Goal: Information Seeking & Learning: Learn about a topic

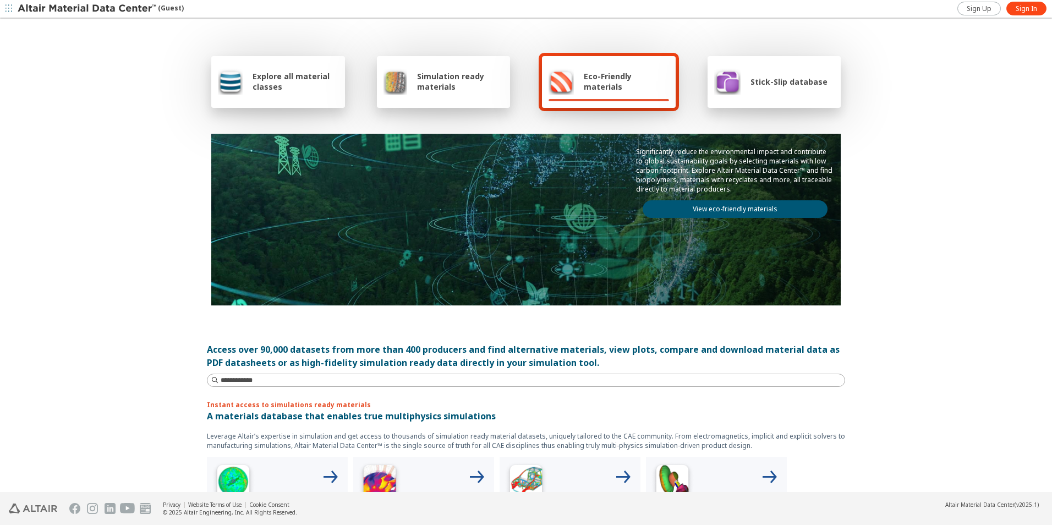
click at [673, 85] on div "Explore all material classes Simulation ready materials Eco-Friendly materials …" at bounding box center [525, 81] width 629 height 59
click at [309, 92] on div "Explore all material classes" at bounding box center [278, 81] width 120 height 26
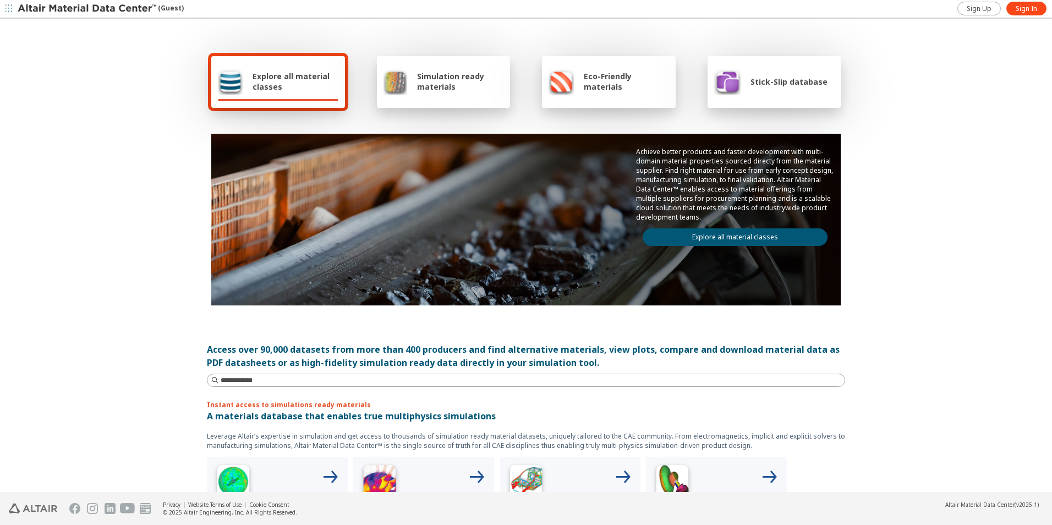
click at [263, 73] on span "Explore all material classes" at bounding box center [295, 81] width 86 height 21
click at [659, 239] on link "Explore all material classes" at bounding box center [734, 237] width 185 height 18
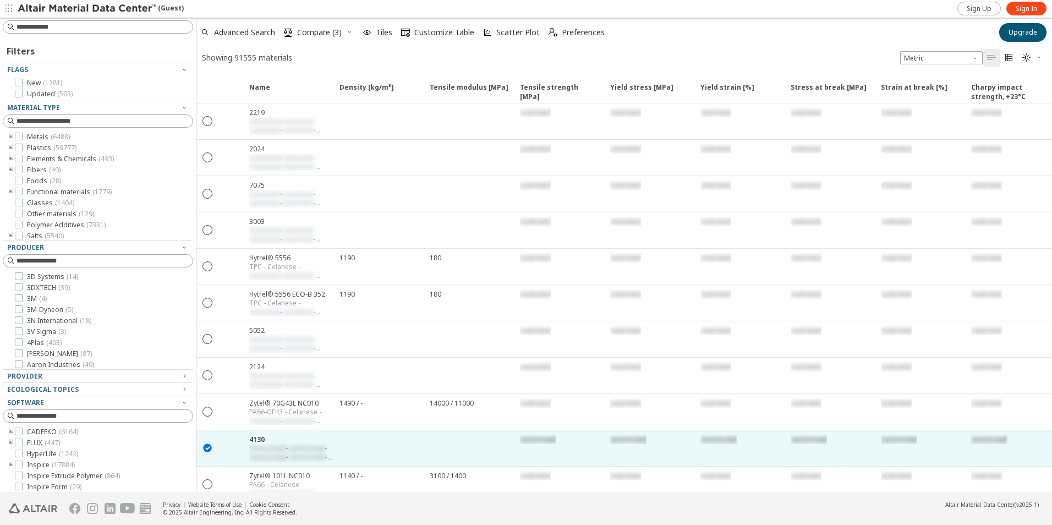
click at [12, 137] on icon "toogle group" at bounding box center [11, 137] width 8 height 9
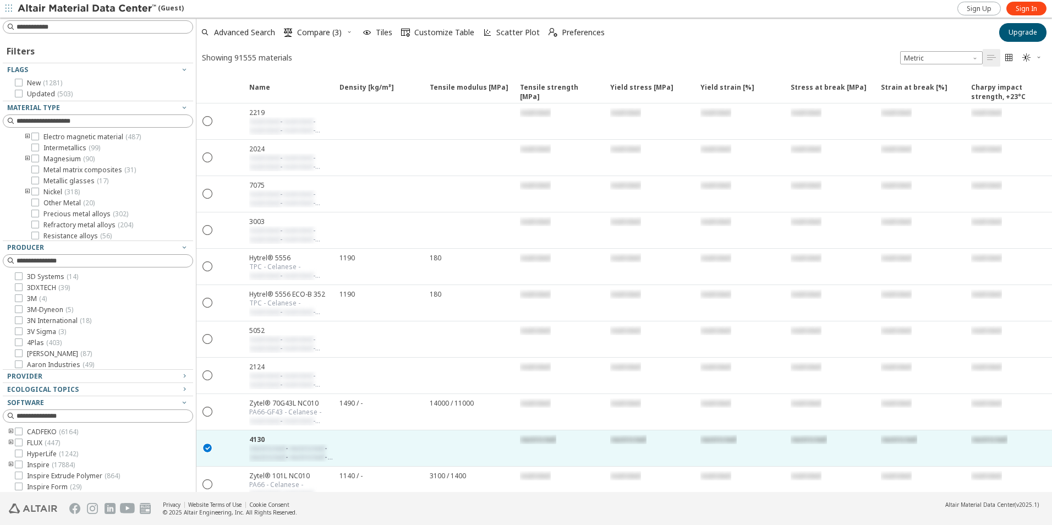
scroll to position [110, 0]
click at [26, 212] on icon "toogle group" at bounding box center [28, 211] width 8 height 9
click at [48, 210] on span "Steel ( 2759 )" at bounding box center [61, 211] width 37 height 9
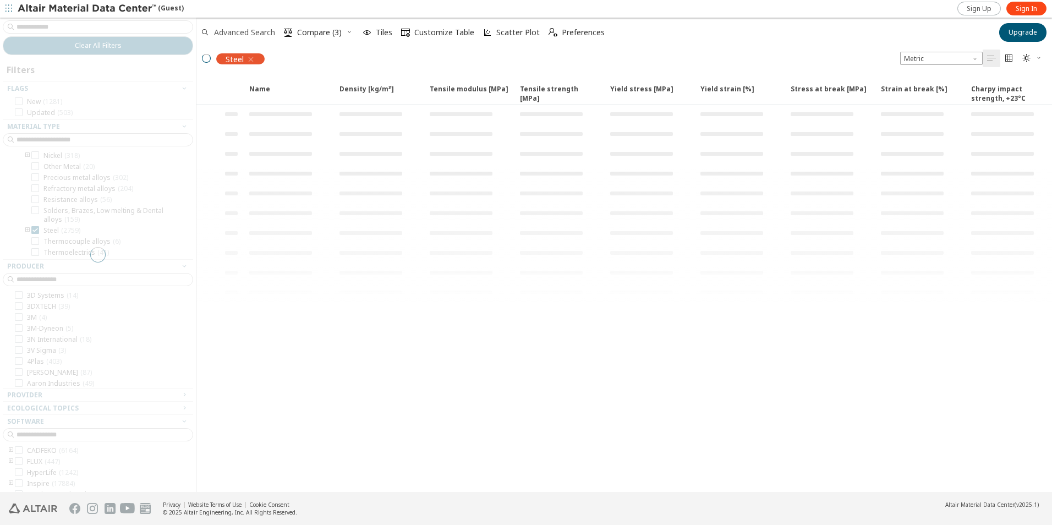
click at [252, 36] on span "Advanced Search" at bounding box center [244, 33] width 61 height 8
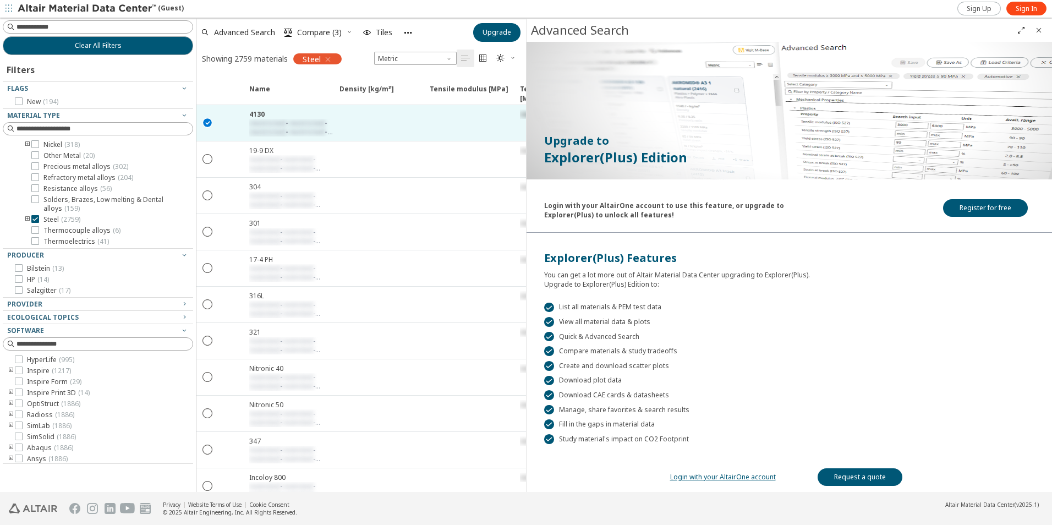
scroll to position [4, 0]
click at [250, 35] on span "Advanced Search" at bounding box center [244, 33] width 61 height 8
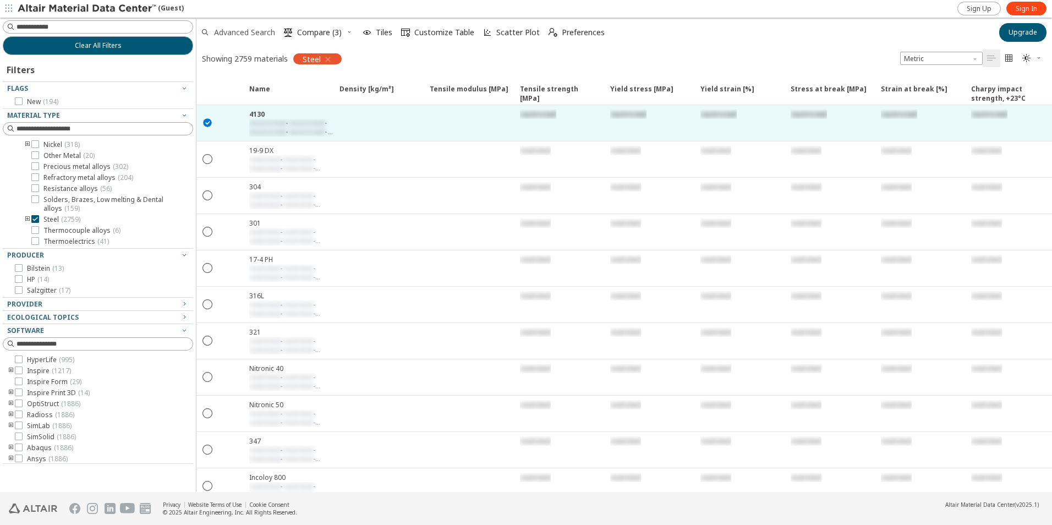
click at [255, 35] on span "Advanced Search" at bounding box center [244, 33] width 61 height 8
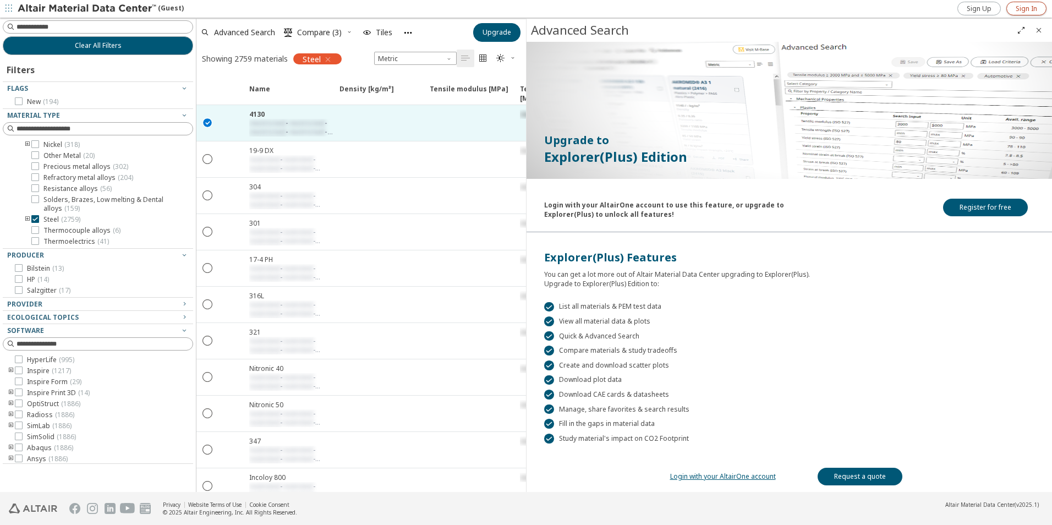
click at [1032, 9] on span "Sign In" at bounding box center [1025, 8] width 21 height 9
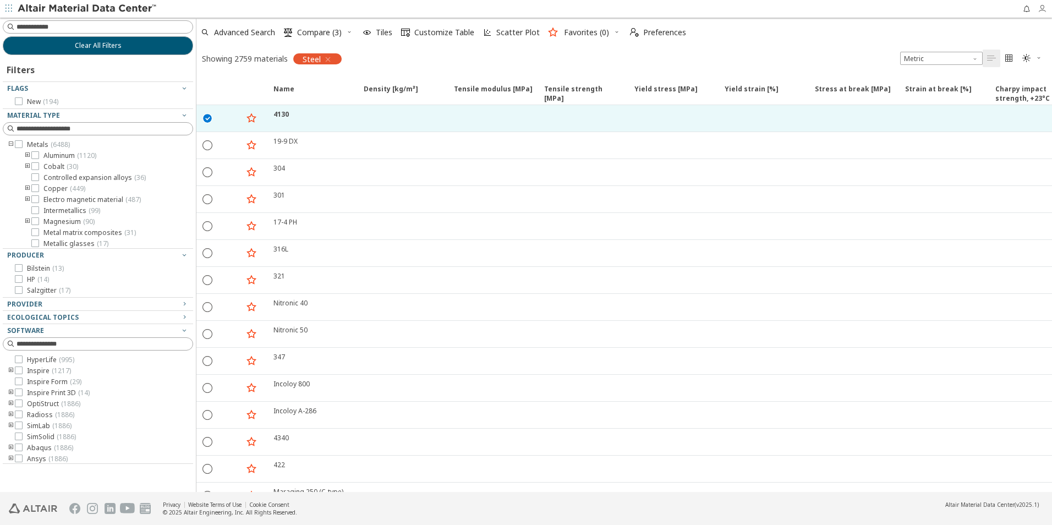
click at [1043, 13] on icon "button" at bounding box center [1041, 8] width 9 height 9
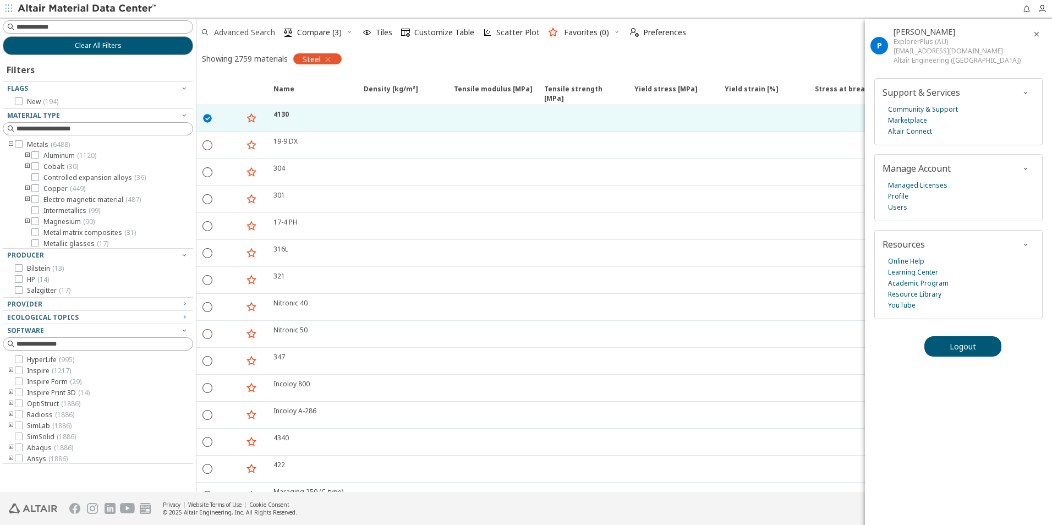
click at [232, 29] on span "Advanced Search" at bounding box center [244, 33] width 61 height 8
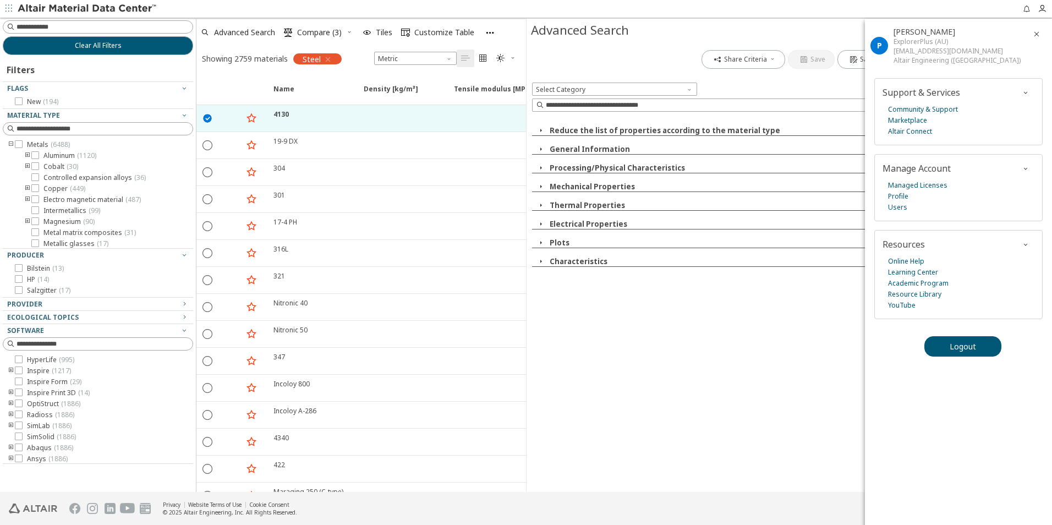
click at [1037, 39] on icon "button" at bounding box center [1036, 34] width 9 height 9
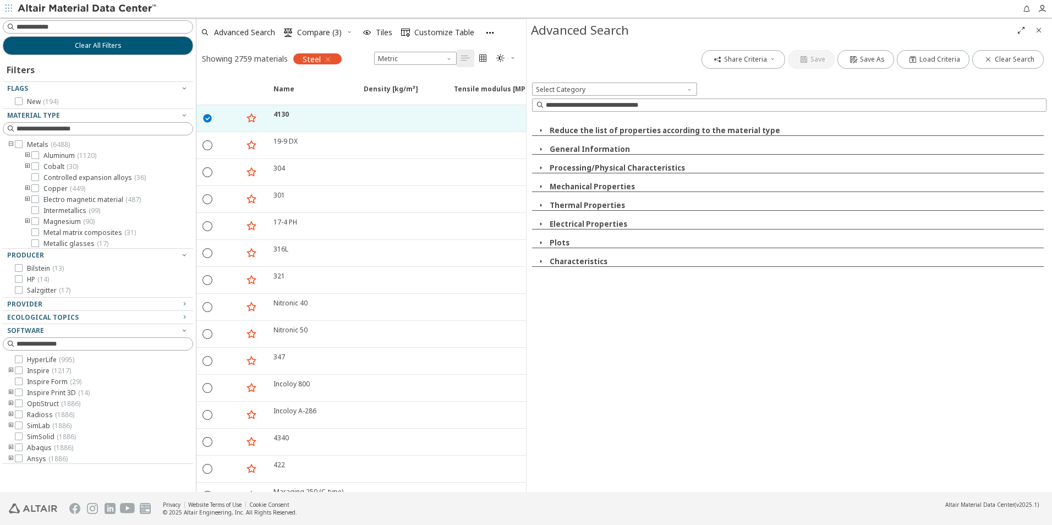
click at [541, 244] on icon "button" at bounding box center [540, 242] width 9 height 9
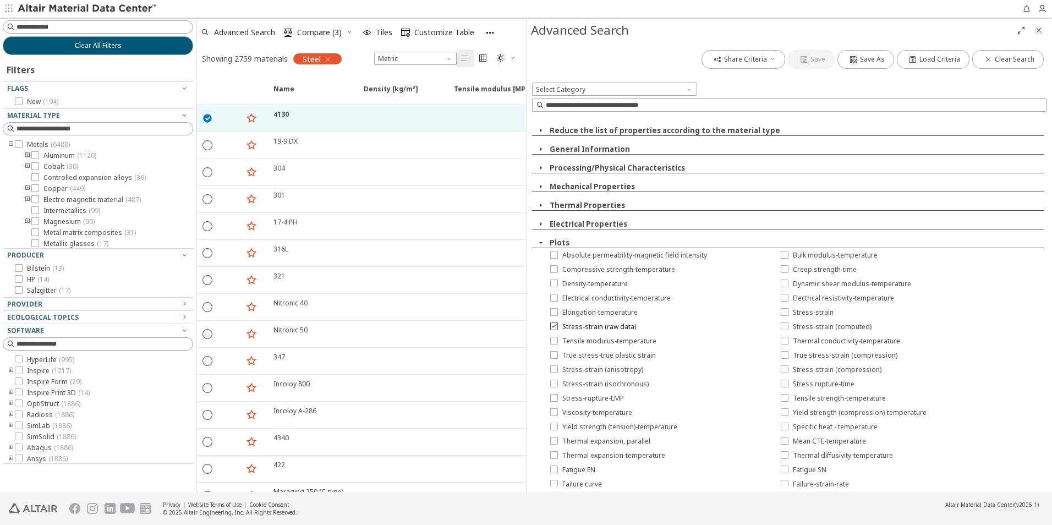
click at [559, 326] on label "Stress-strain (raw data)" at bounding box center [593, 326] width 86 height 9
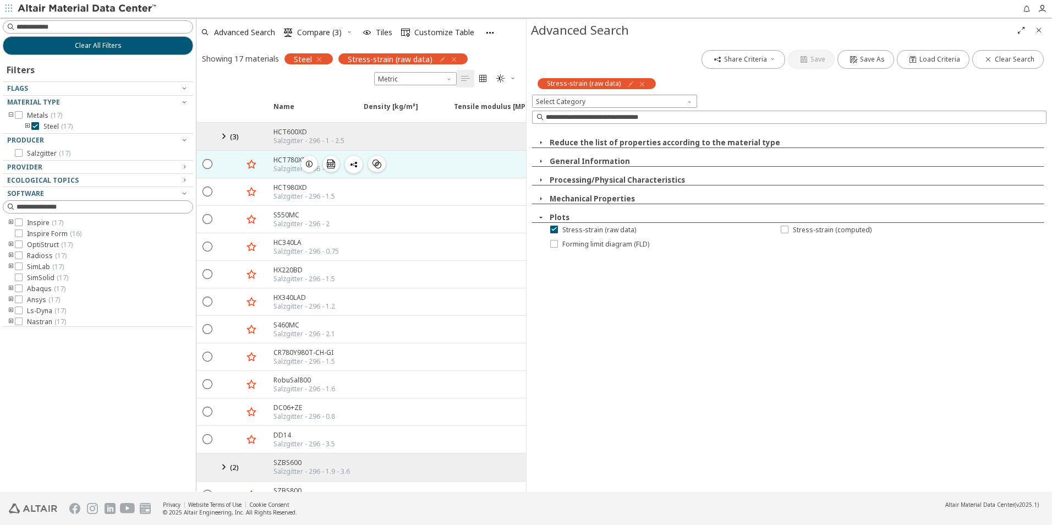
click at [271, 166] on div "HCT780XD Salzgitter - 296 - 1  " at bounding box center [312, 164] width 90 height 27
click at [210, 162] on icon "" at bounding box center [208, 163] width 10 height 10
click at [208, 165] on icon "" at bounding box center [208, 163] width 10 height 10
click at [424, 163] on div at bounding box center [402, 164] width 90 height 27
click at [285, 162] on div "HCT780XD" at bounding box center [301, 159] width 56 height 9
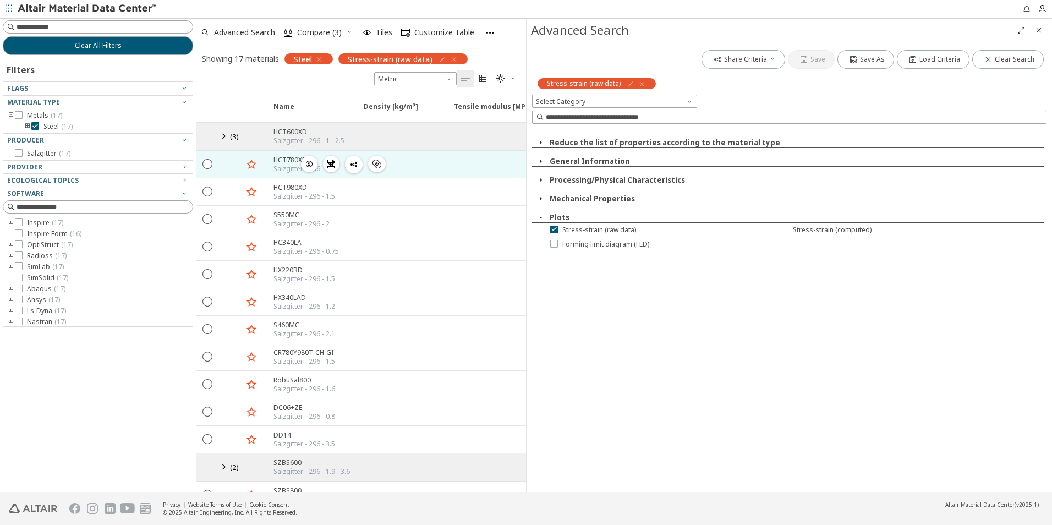
click at [285, 162] on div "HCT780XD" at bounding box center [301, 159] width 56 height 9
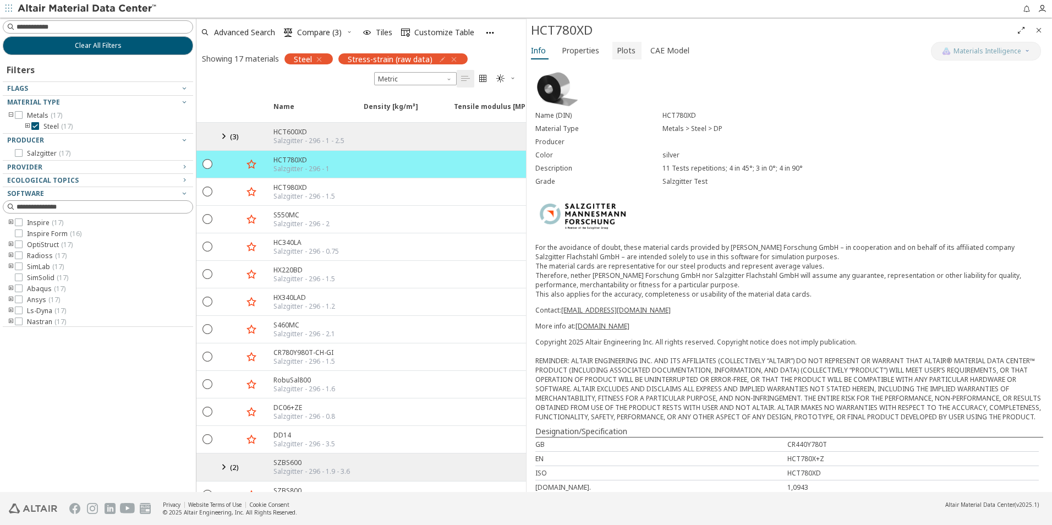
click at [623, 50] on span "Plots" at bounding box center [626, 51] width 19 height 18
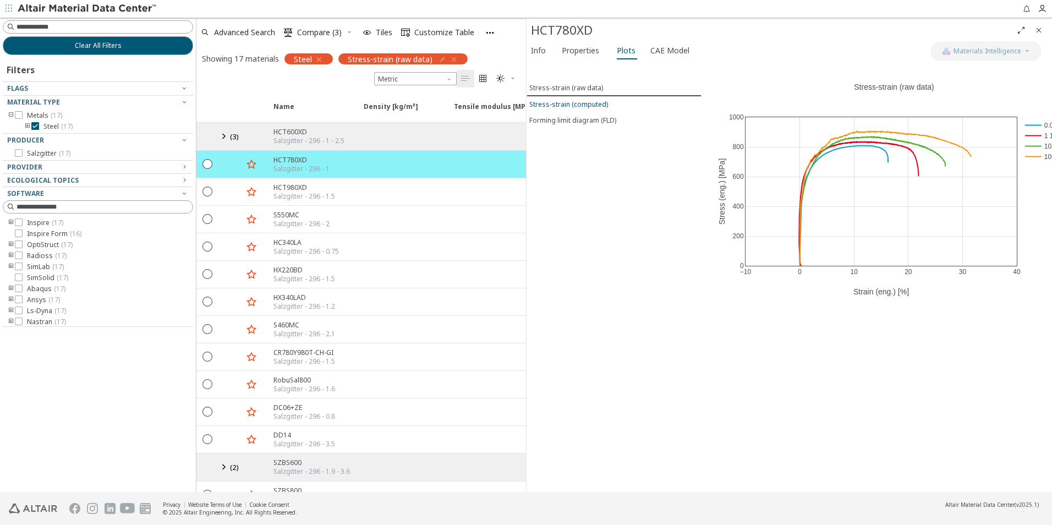
click at [589, 105] on div "Stress-strain (computed)" at bounding box center [568, 104] width 79 height 9
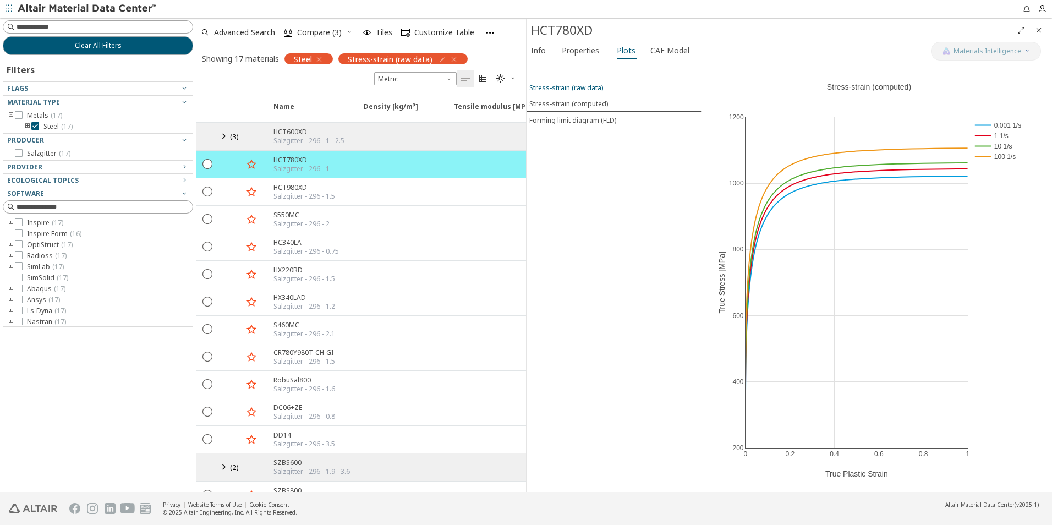
click at [592, 89] on div "Stress-strain (raw data)" at bounding box center [566, 87] width 74 height 9
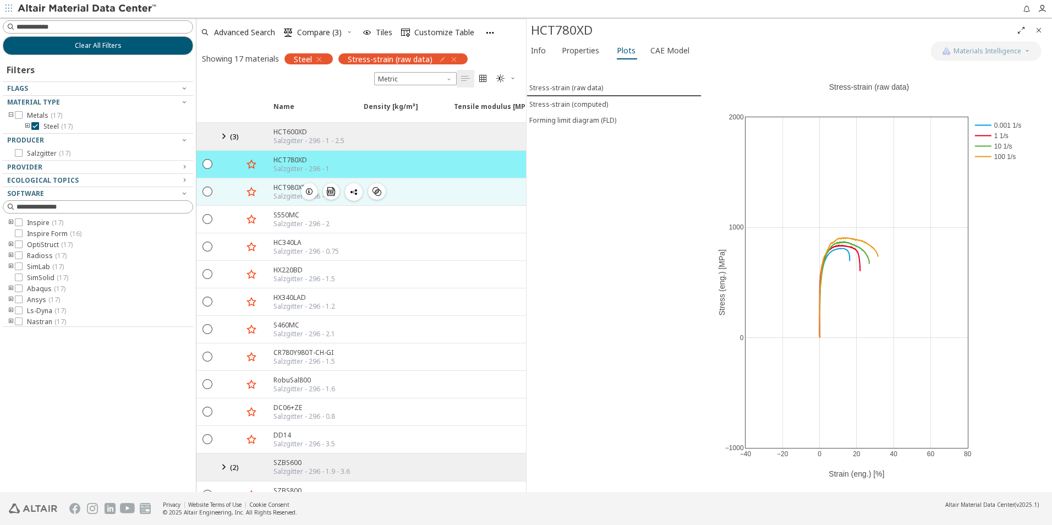
click at [298, 191] on div "HCT980XD" at bounding box center [304, 187] width 62 height 9
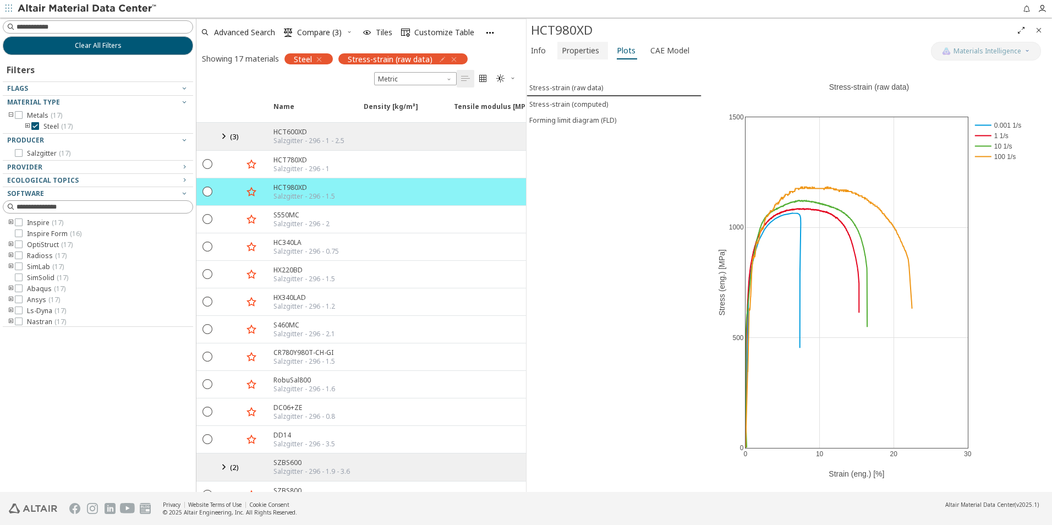
click at [569, 47] on span "Properties" at bounding box center [580, 51] width 37 height 18
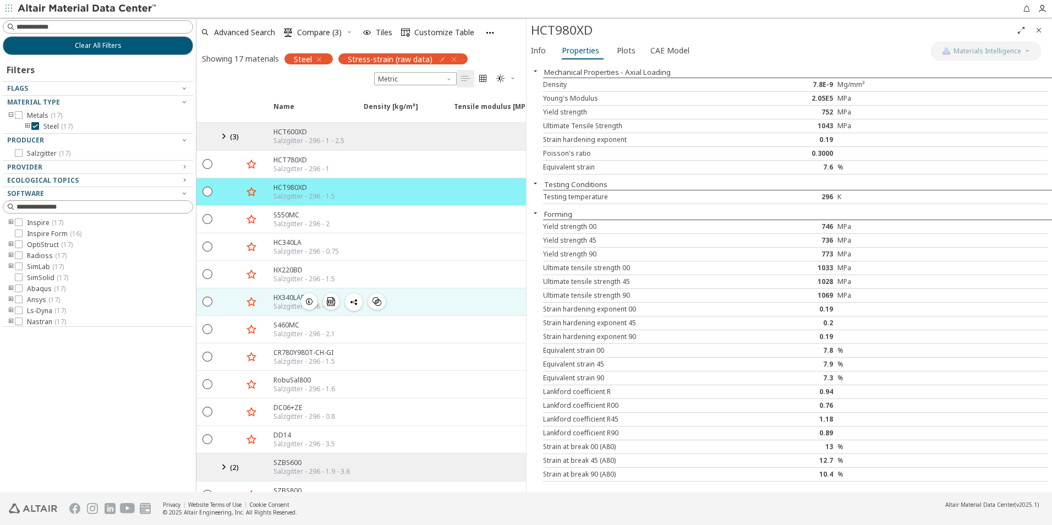
click at [278, 305] on div "Salzgitter - 296 - 1.2" at bounding box center [304, 306] width 62 height 9
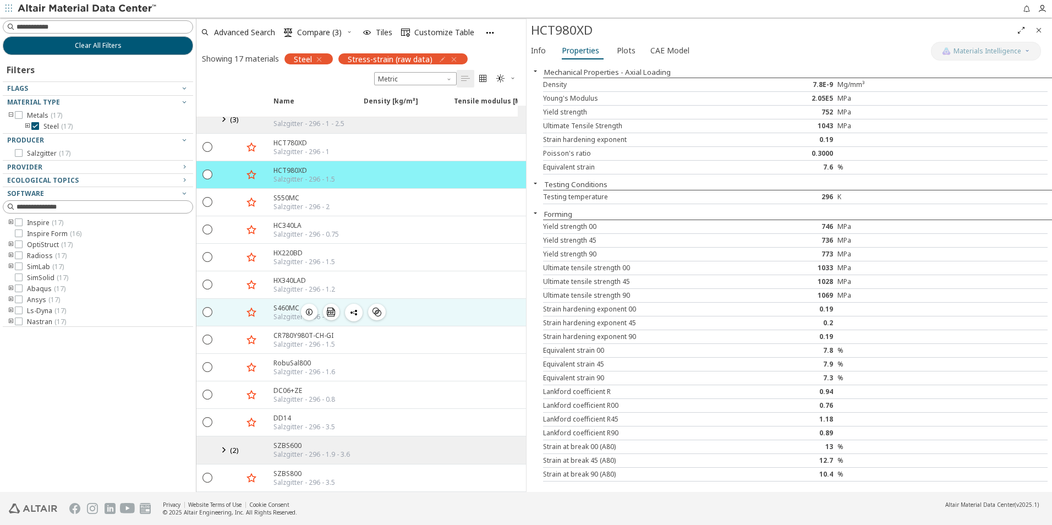
scroll to position [25, 0]
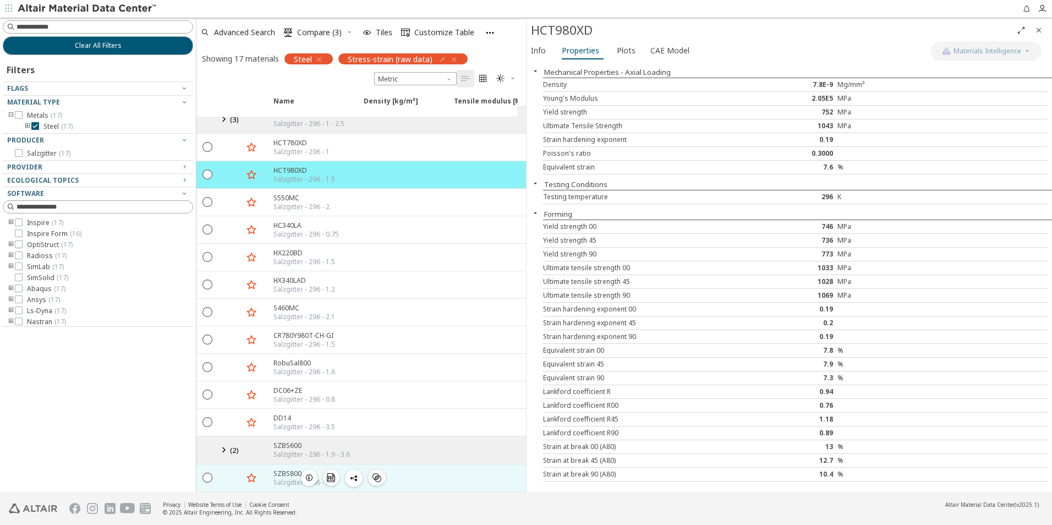
click at [273, 478] on div "Salzgitter - 296 - 3.5" at bounding box center [304, 482] width 62 height 9
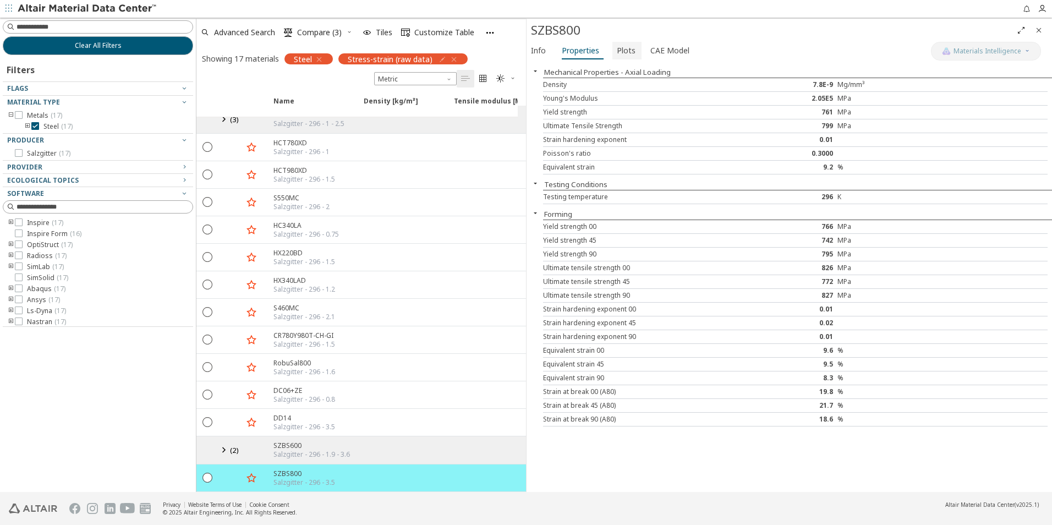
click at [617, 46] on span "Plots" at bounding box center [626, 51] width 19 height 18
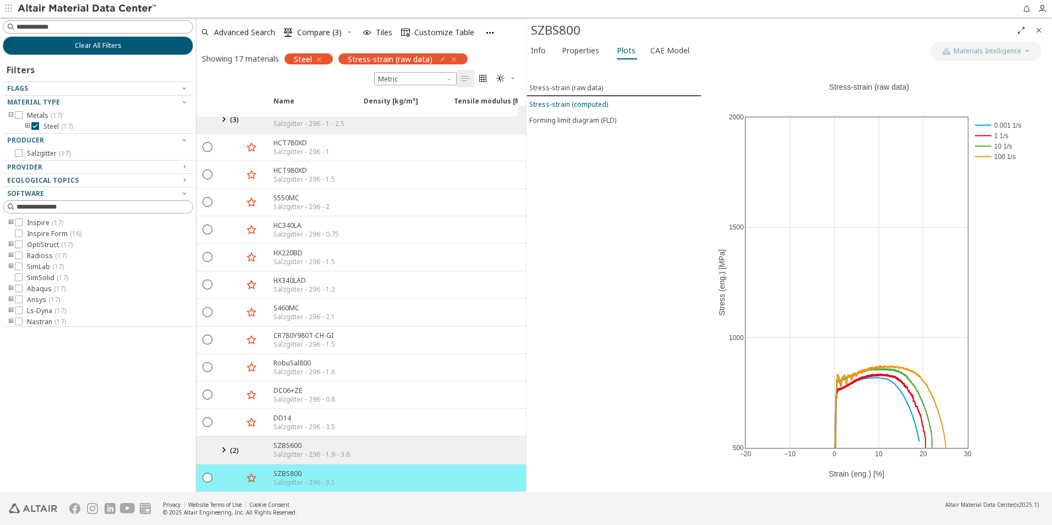
click at [580, 107] on div "Stress-strain (computed)" at bounding box center [568, 104] width 79 height 9
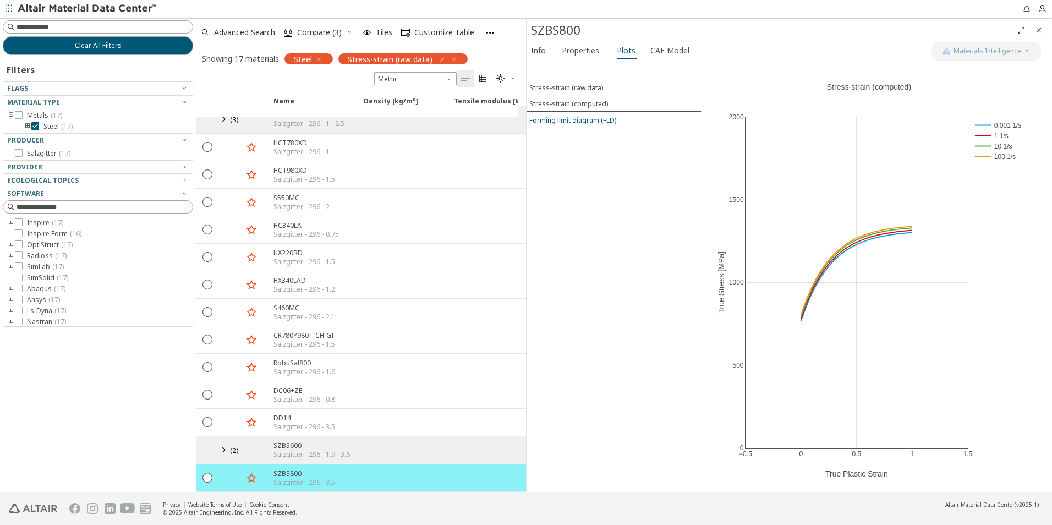
click at [573, 117] on div "Forming limit diagram (FLD)" at bounding box center [572, 120] width 87 height 9
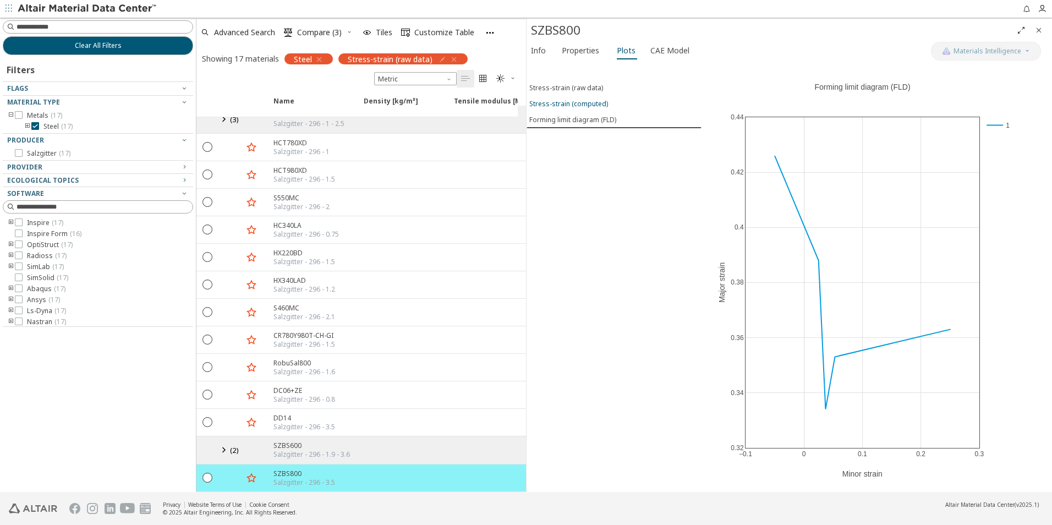
click at [579, 105] on div "Stress-strain (computed)" at bounding box center [568, 103] width 79 height 9
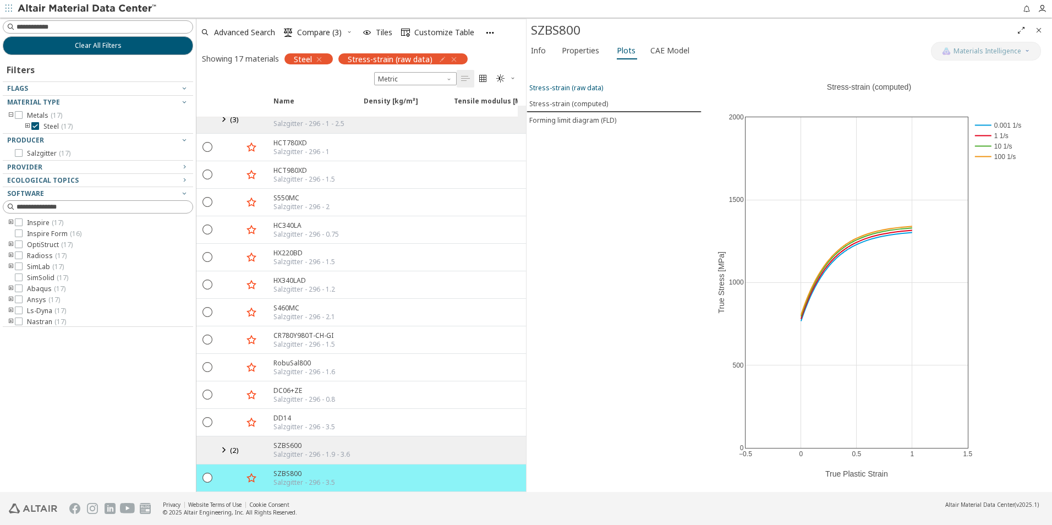
click at [579, 87] on div "Stress-strain (raw data)" at bounding box center [566, 87] width 74 height 9
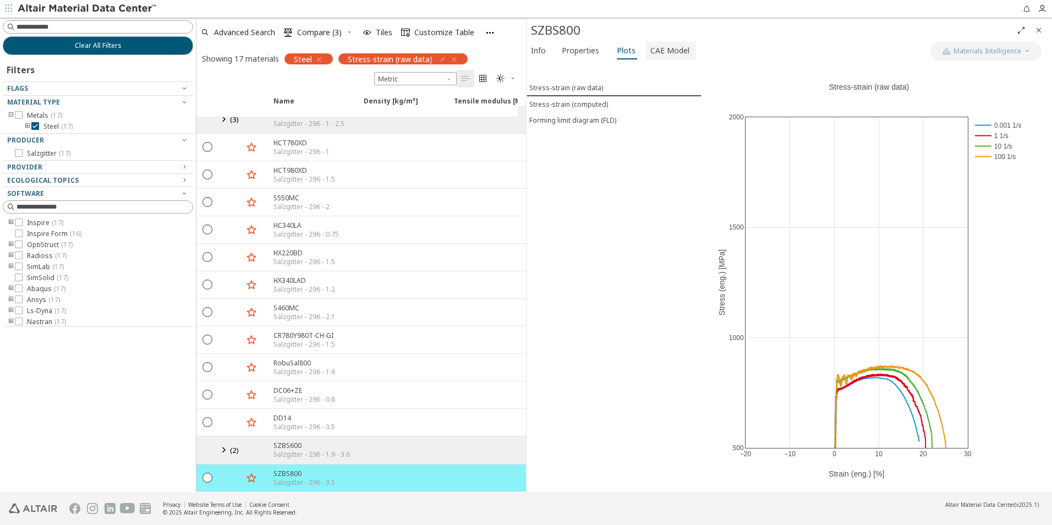
click at [670, 51] on span "CAE Model" at bounding box center [669, 51] width 39 height 18
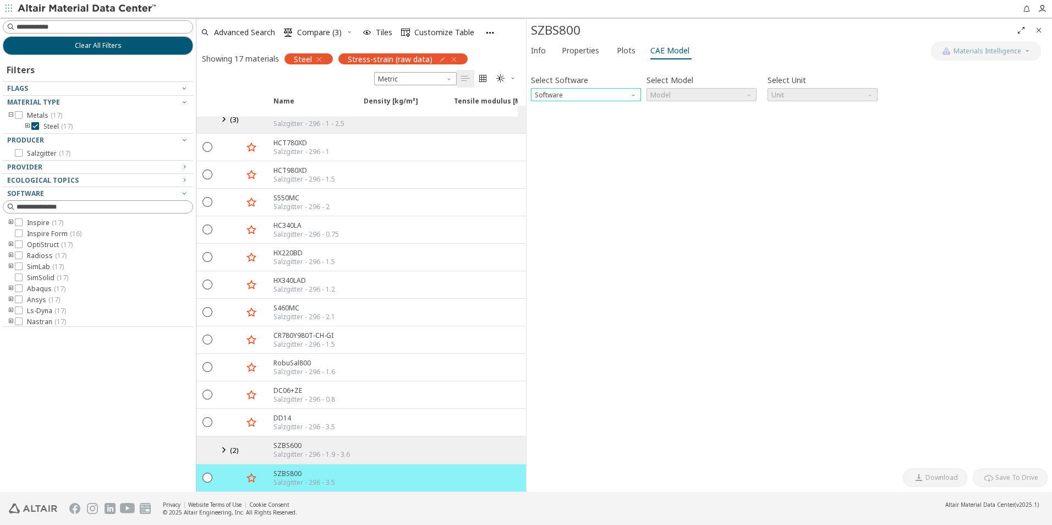
click at [634, 95] on span "Software" at bounding box center [634, 92] width 9 height 9
click at [636, 94] on span "Software" at bounding box center [634, 92] width 9 height 9
click at [669, 92] on span "Model" at bounding box center [701, 94] width 110 height 13
click at [539, 56] on span "Info" at bounding box center [538, 51] width 15 height 18
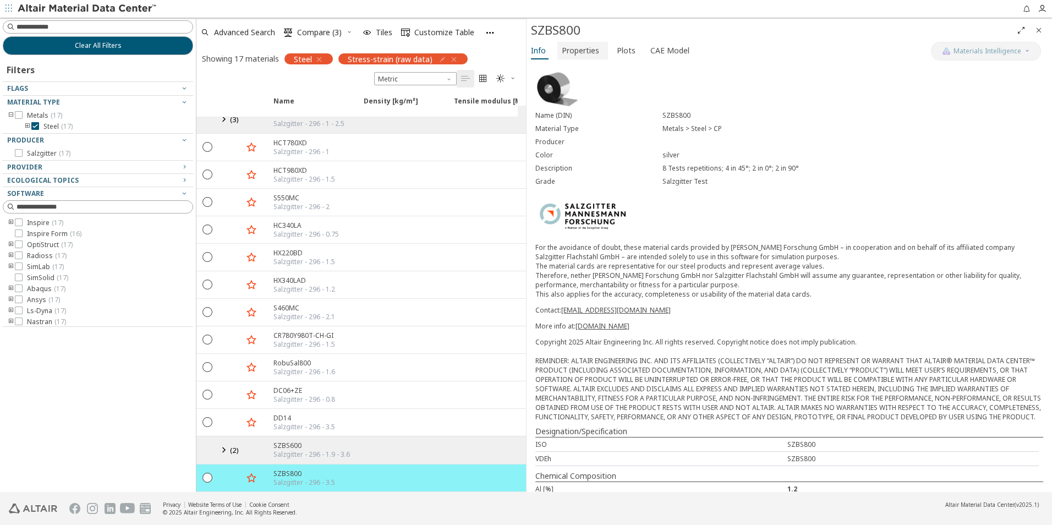
click at [579, 52] on span "Properties" at bounding box center [580, 51] width 37 height 18
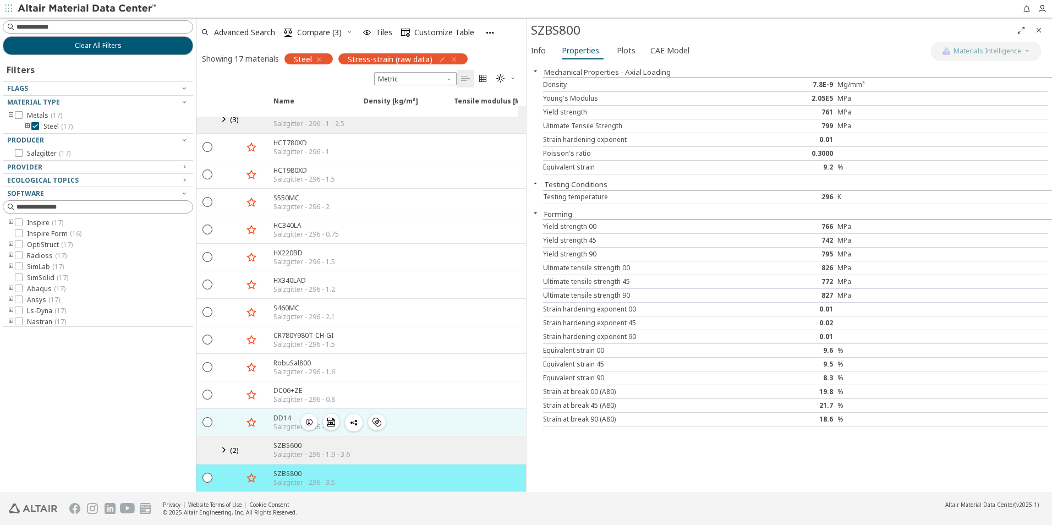
click at [280, 422] on div "Salzgitter - 296 - 3.5" at bounding box center [304, 426] width 62 height 9
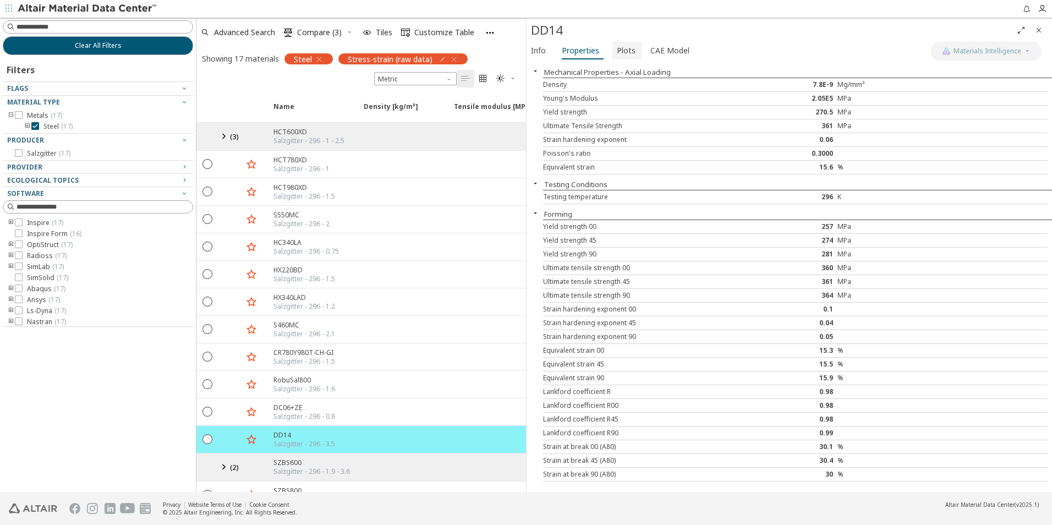
click at [621, 48] on span "Plots" at bounding box center [626, 51] width 19 height 18
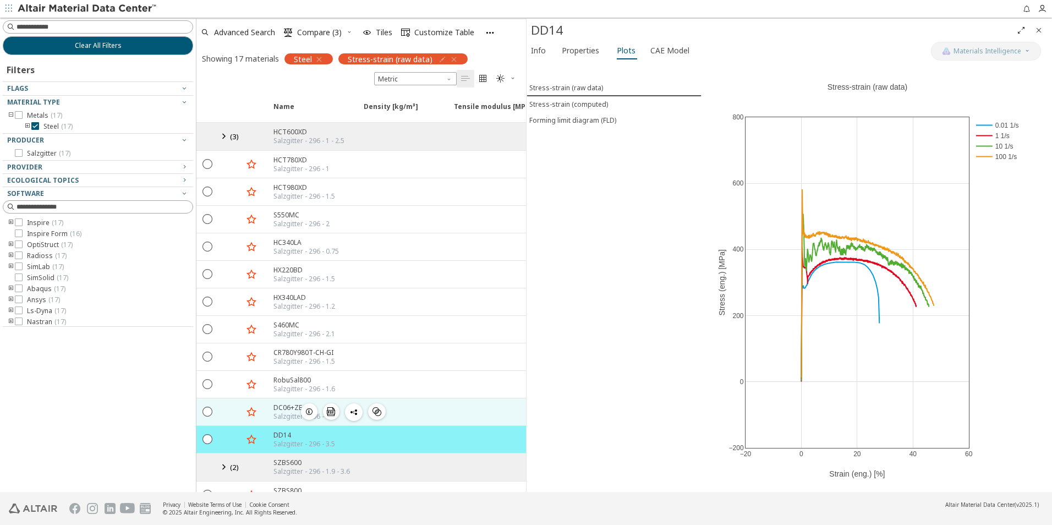
click at [420, 412] on div at bounding box center [402, 411] width 90 height 27
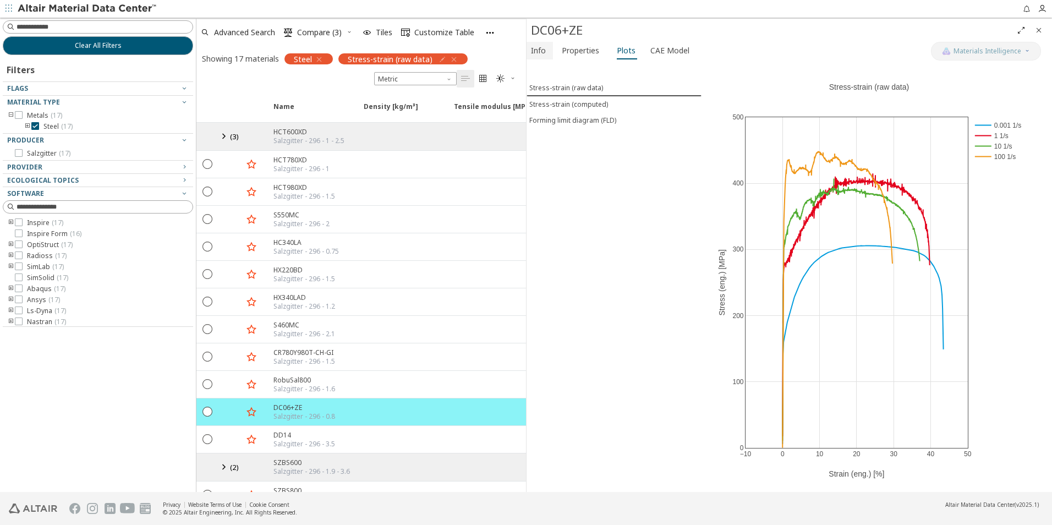
click at [546, 55] on span "Info" at bounding box center [540, 51] width 18 height 18
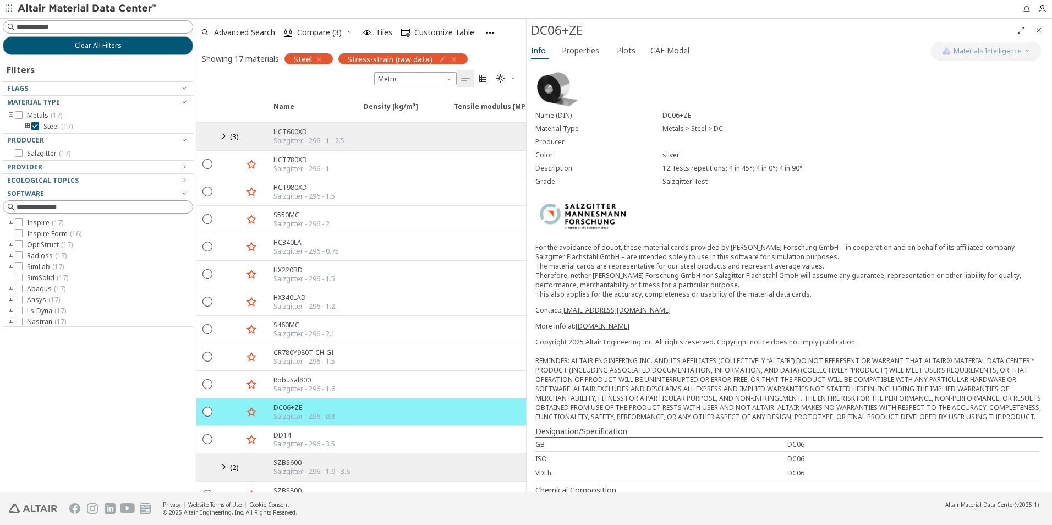
click at [322, 61] on icon "button" at bounding box center [319, 59] width 9 height 9
click at [17, 115] on icon at bounding box center [19, 115] width 8 height 8
click at [10, 116] on icon "toogle group" at bounding box center [11, 115] width 8 height 9
click at [28, 127] on icon "toogle group" at bounding box center [28, 126] width 8 height 9
